Goal: Check status: Check status

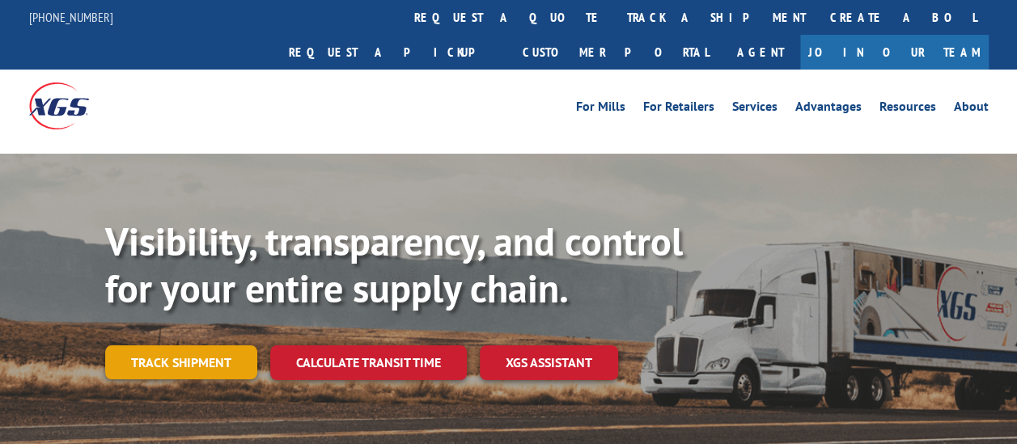
click at [201, 346] on link "Track shipment" at bounding box center [181, 363] width 152 height 34
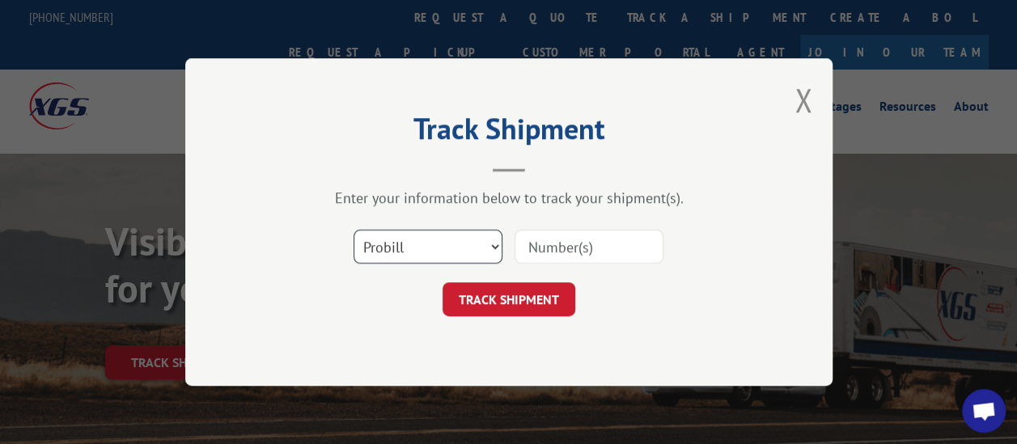
click at [400, 253] on select "Select category... Probill BOL PO" at bounding box center [428, 247] width 149 height 34
select select "bol"
click at [354, 230] on select "Select category... Probill BOL PO" at bounding box center [428, 247] width 149 height 34
click at [553, 245] on input at bounding box center [589, 247] width 149 height 34
paste input "2841742"
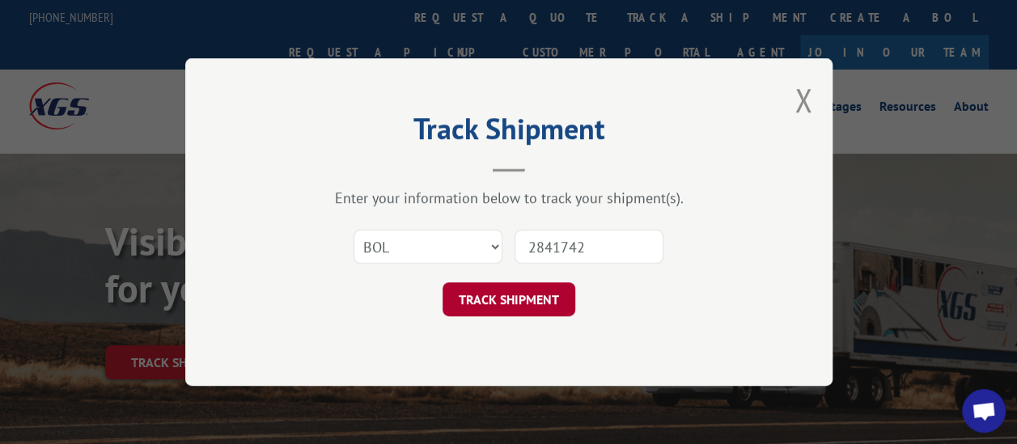
type input "2841742"
click at [522, 291] on button "TRACK SHIPMENT" at bounding box center [509, 299] width 133 height 34
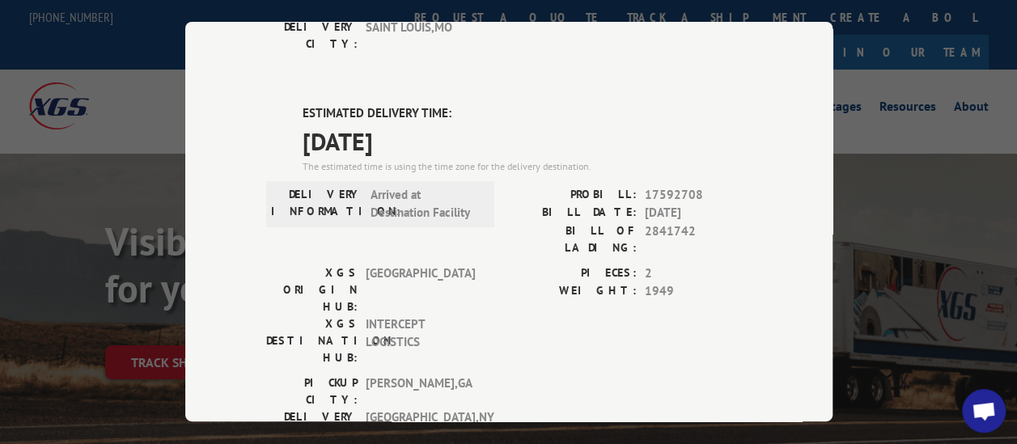
scroll to position [324, 0]
